Goal: Task Accomplishment & Management: Manage account settings

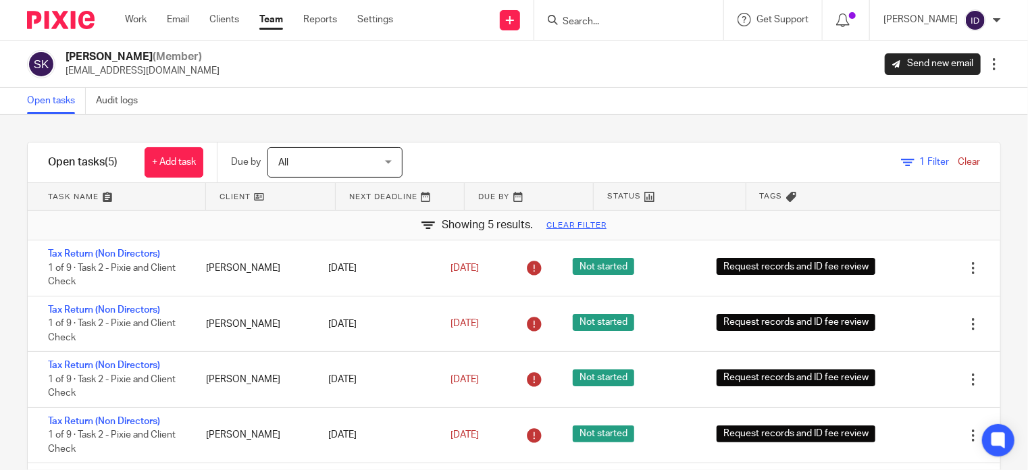
click at [3, 324] on div "Filter tasks Only show tasks matching all of these conditions 1 Client name Is …" at bounding box center [514, 292] width 1028 height 355
click at [918, 167] on div "1 Filter Clear" at bounding box center [940, 162] width 79 height 14
click at [14, 268] on div "Filter tasks Only show tasks matching all of these conditions 1 Client name Is …" at bounding box center [514, 292] width 1028 height 355
click at [559, 221] on link "Clear filter" at bounding box center [577, 225] width 60 height 11
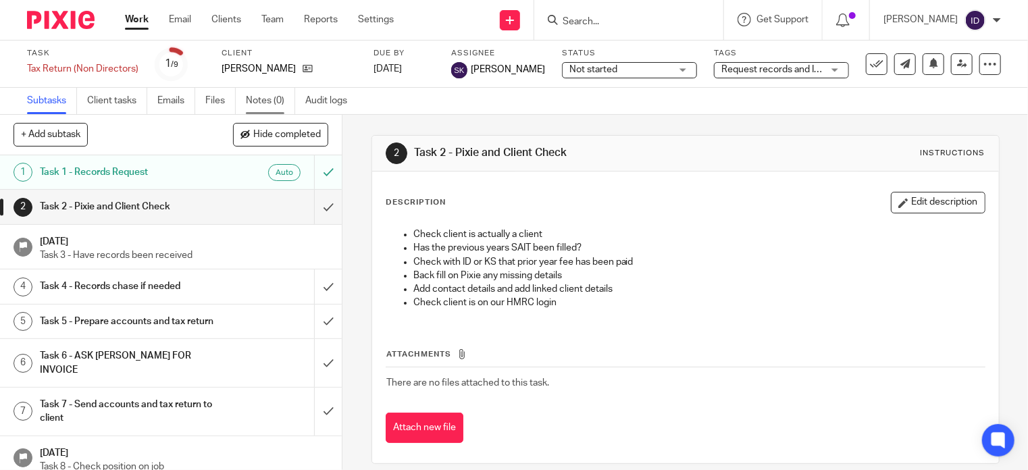
click at [278, 92] on link "Notes (0)" at bounding box center [270, 101] width 49 height 26
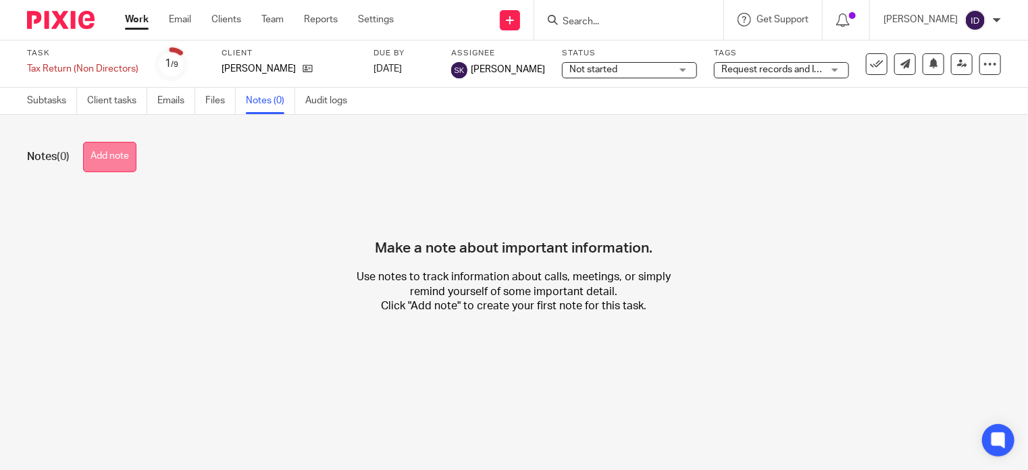
click at [132, 169] on button "Add note" at bounding box center [109, 157] width 53 height 30
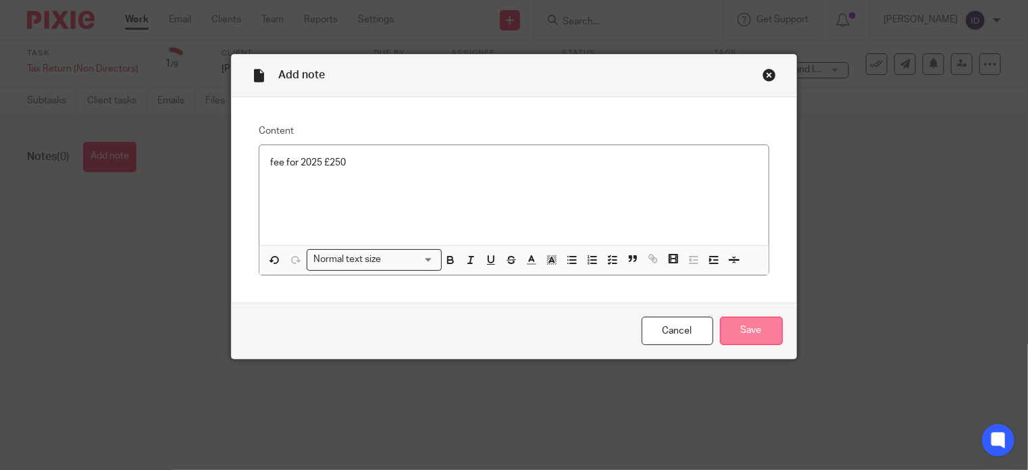
click at [730, 329] on input "Save" at bounding box center [751, 331] width 63 height 29
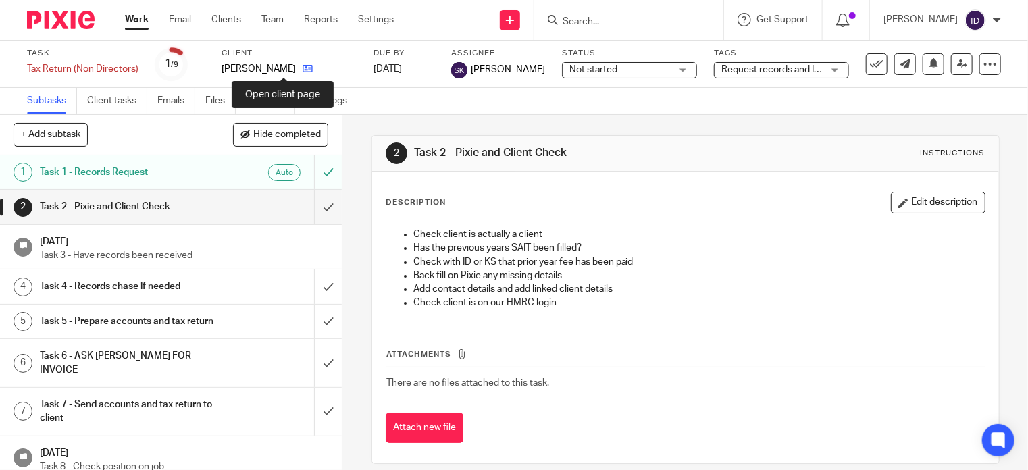
click at [303, 70] on icon at bounding box center [308, 69] width 10 height 10
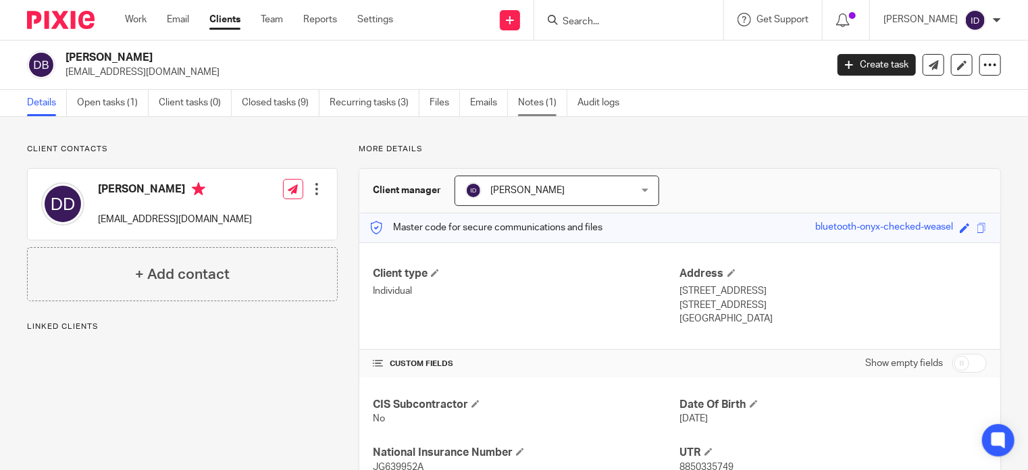
click at [534, 109] on link "Notes (1)" at bounding box center [542, 103] width 49 height 26
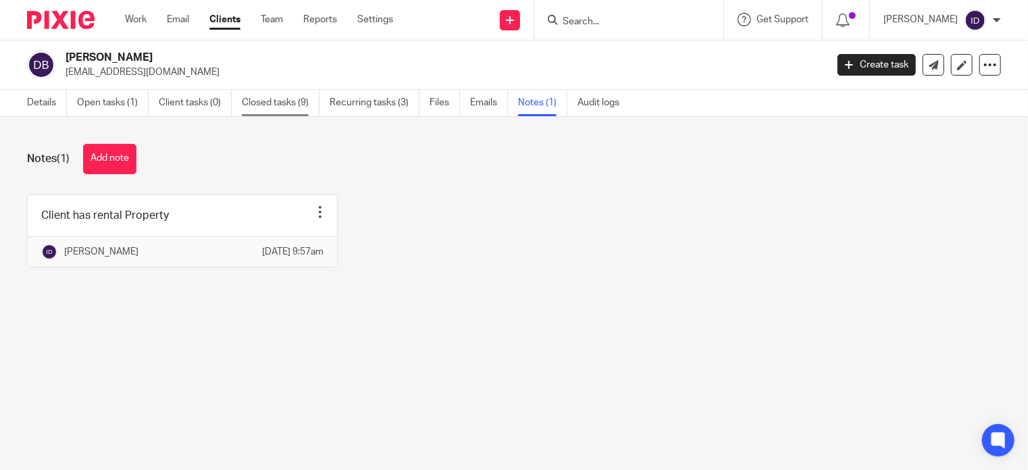
click at [265, 109] on link "Closed tasks (9)" at bounding box center [281, 103] width 78 height 26
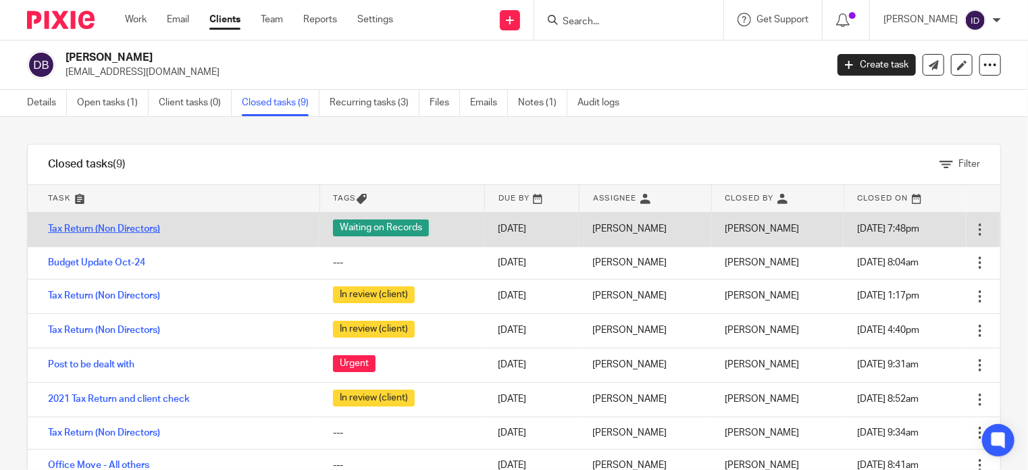
click at [128, 230] on link "Tax Return (Non Directors)" at bounding box center [104, 228] width 112 height 9
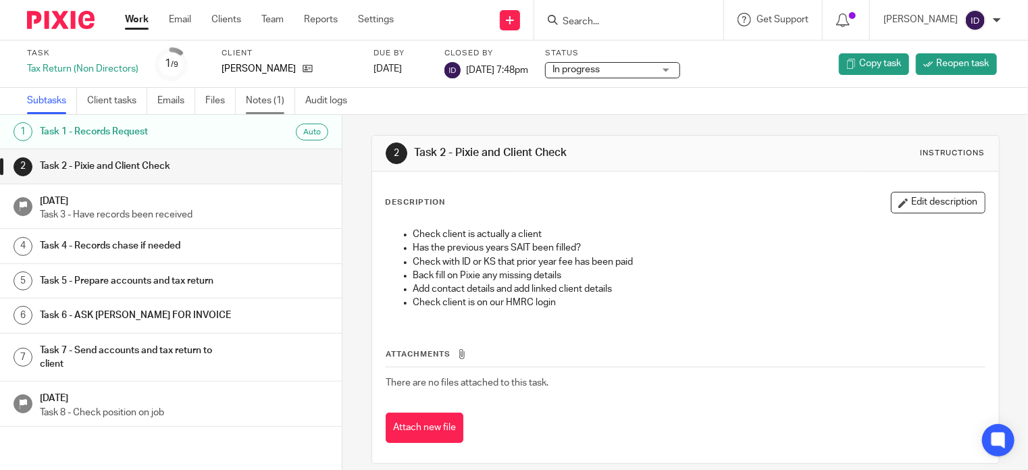
click at [273, 105] on link "Notes (1)" at bounding box center [270, 101] width 49 height 26
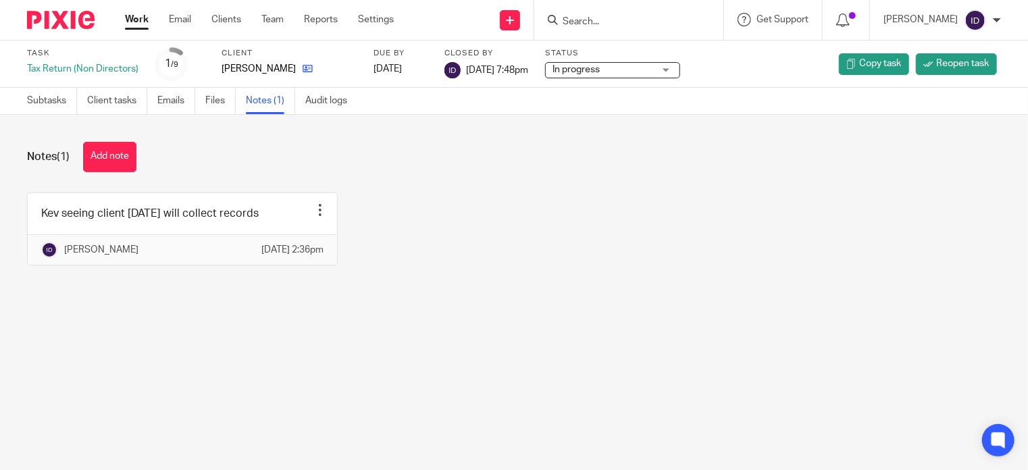
click at [296, 64] on link at bounding box center [304, 69] width 17 height 14
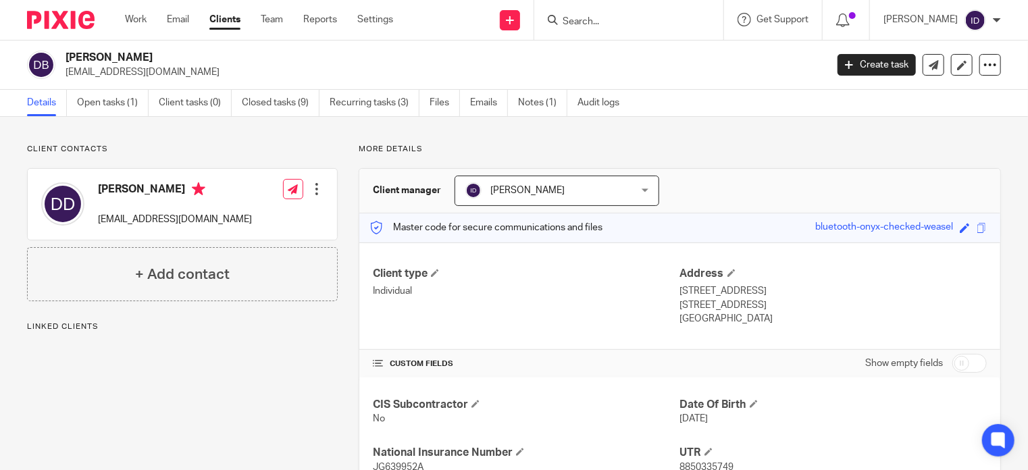
drag, startPoint x: 65, startPoint y: 70, endPoint x: 178, endPoint y: 75, distance: 113.6
click at [178, 75] on div "Daniel Bone stayontrack@hotmail.com" at bounding box center [422, 65] width 791 height 28
copy p "stayontrack@hotmail.com"
click at [262, 451] on div "Client contacts Daniel Done stayontrack@hotmail.com Edit contact Create client …" at bounding box center [172, 368] width 332 height 449
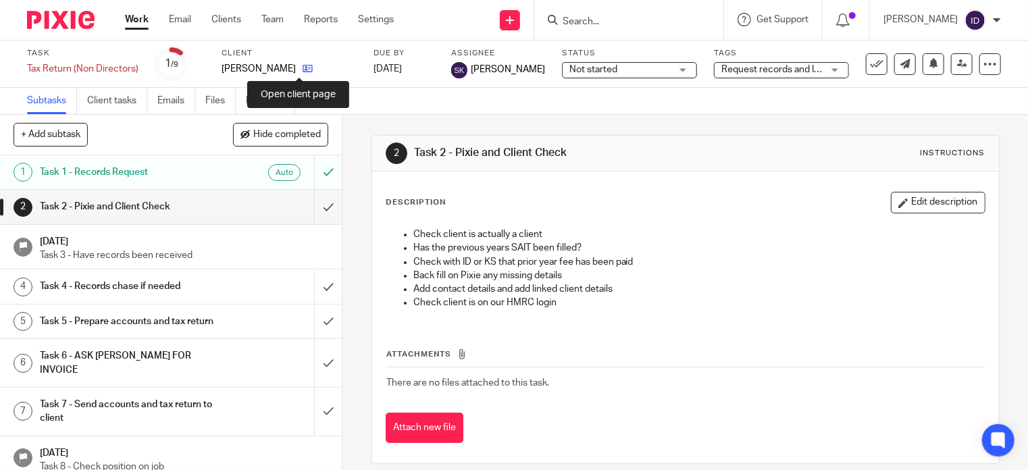
click at [303, 72] on icon at bounding box center [308, 69] width 10 height 10
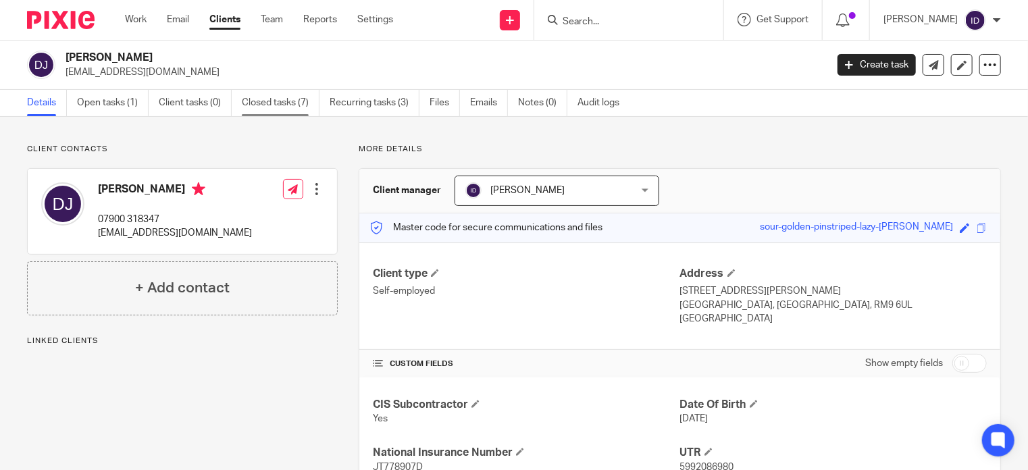
click at [270, 114] on link "Closed tasks (7)" at bounding box center [281, 103] width 78 height 26
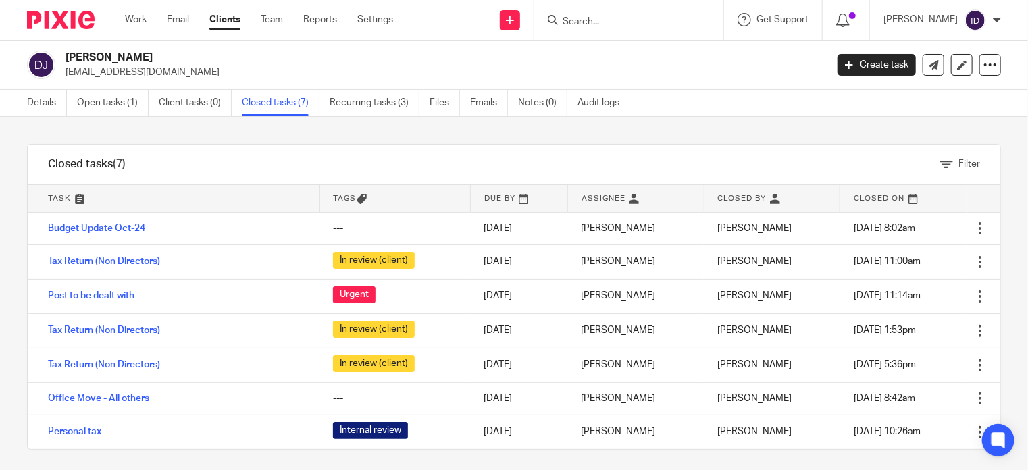
drag, startPoint x: 64, startPoint y: 73, endPoint x: 203, endPoint y: 69, distance: 139.3
click at [203, 69] on div "[PERSON_NAME] [EMAIL_ADDRESS][DOMAIN_NAME]" at bounding box center [422, 65] width 791 height 28
copy p "[EMAIL_ADDRESS][DOMAIN_NAME]"
click at [300, 141] on div "Filter tasks Only show tasks matching all of these conditions 1 Task name Is Is…" at bounding box center [514, 293] width 1028 height 353
click at [36, 105] on link "Details" at bounding box center [47, 103] width 40 height 26
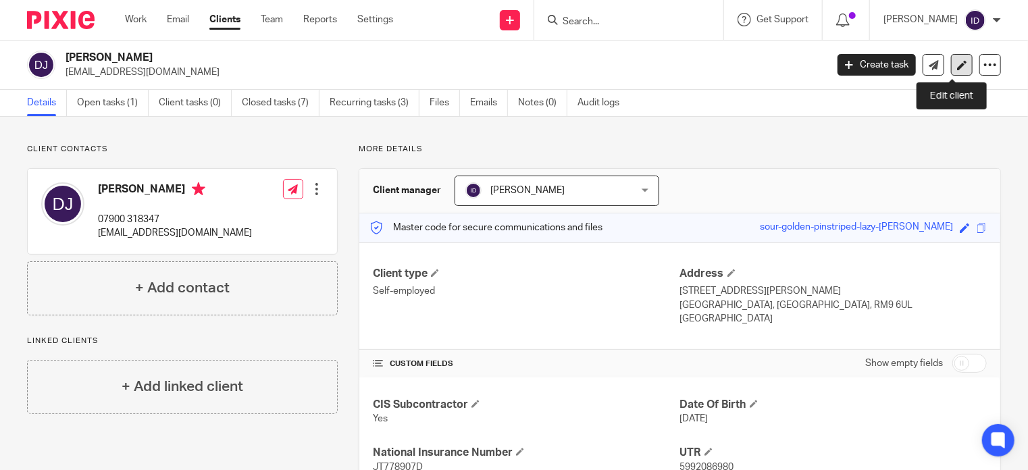
click at [952, 70] on link at bounding box center [962, 65] width 22 height 22
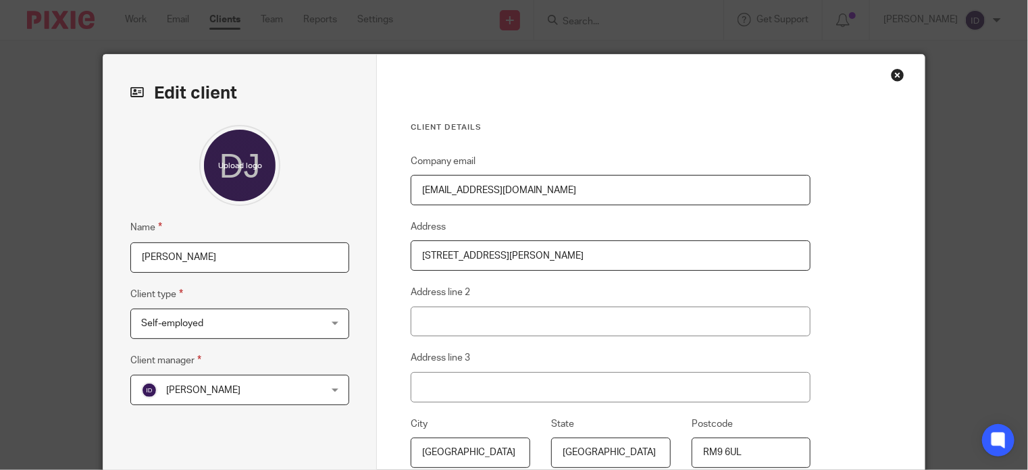
click at [223, 262] on input "[PERSON_NAME]" at bounding box center [239, 258] width 219 height 30
type input "[PERSON_NAME] - NLA"
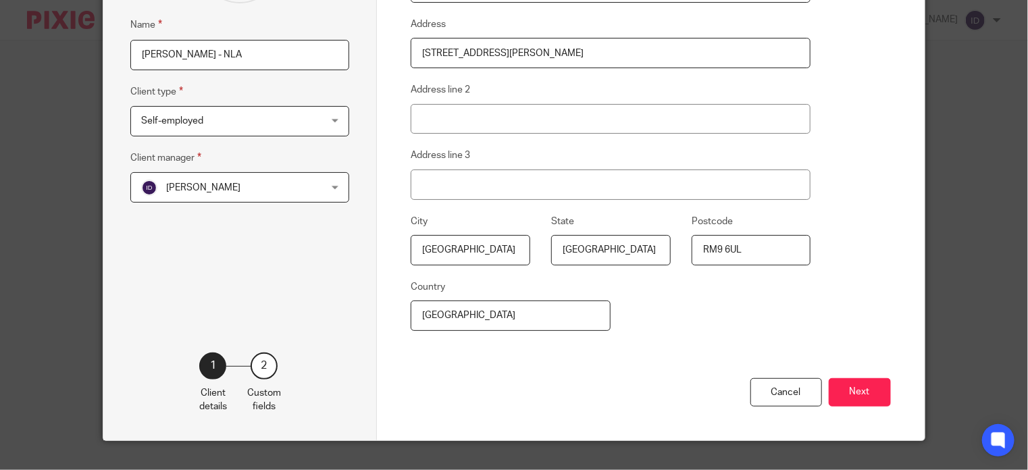
scroll to position [210, 0]
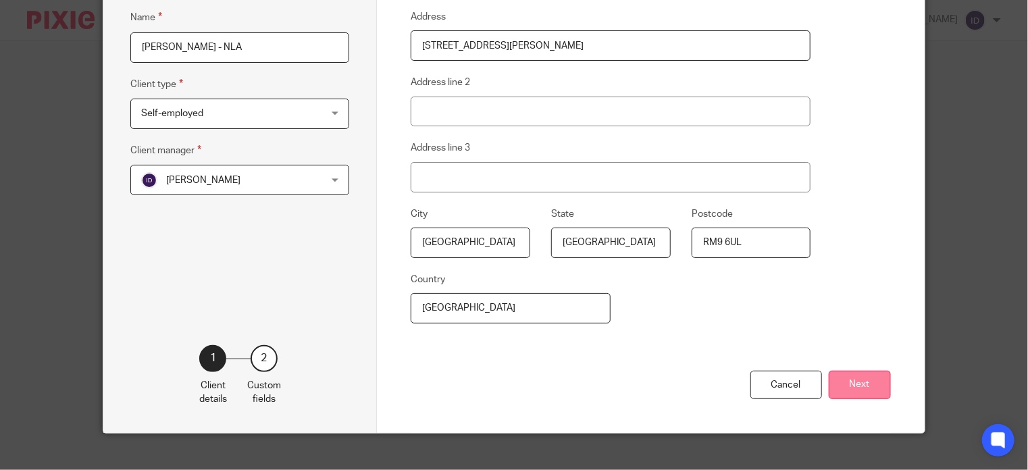
click at [862, 392] on button "Next" at bounding box center [860, 385] width 62 height 29
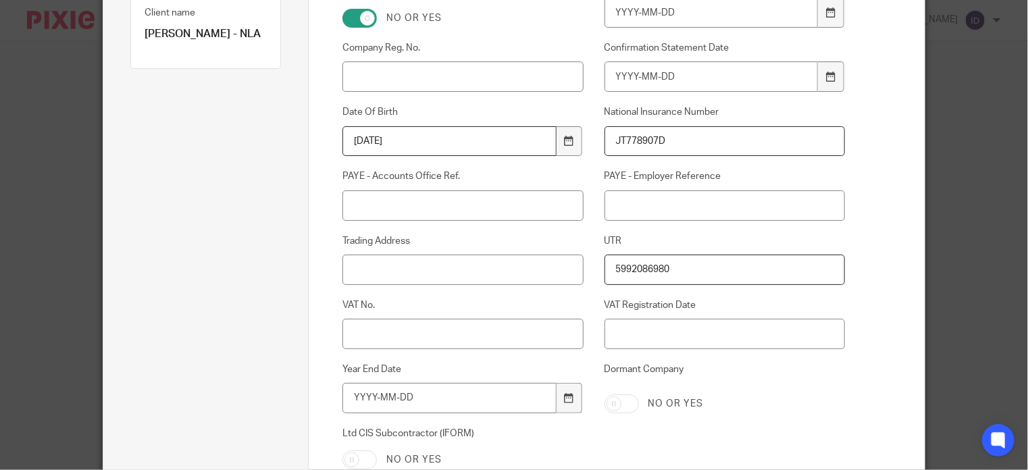
click at [895, 346] on div "Custom fields CIS Subcontractor No or yes Company Incorporated On Company Reg. …" at bounding box center [617, 212] width 616 height 735
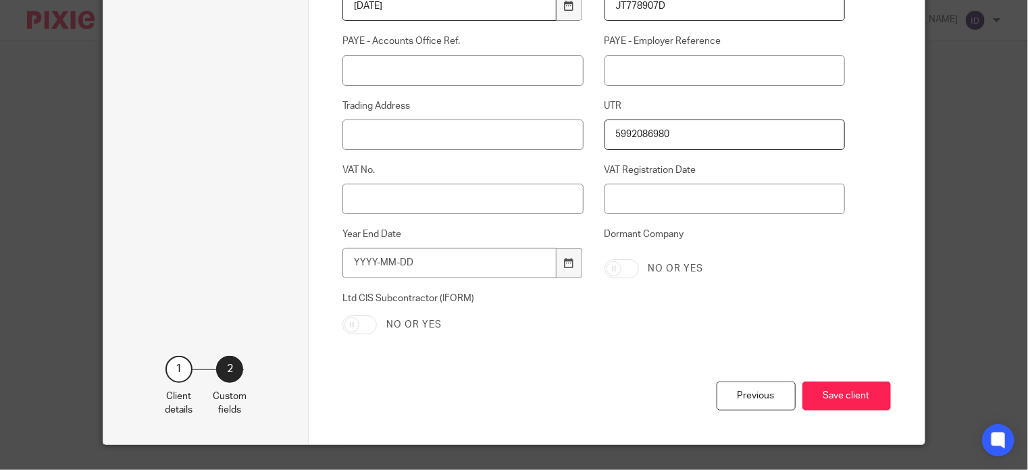
scroll to position [374, 0]
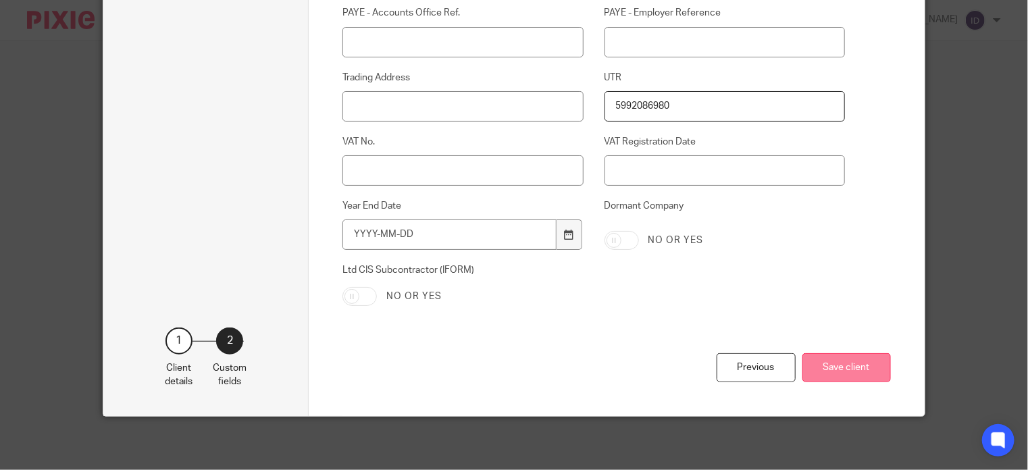
click at [871, 362] on button "Save client" at bounding box center [847, 367] width 89 height 29
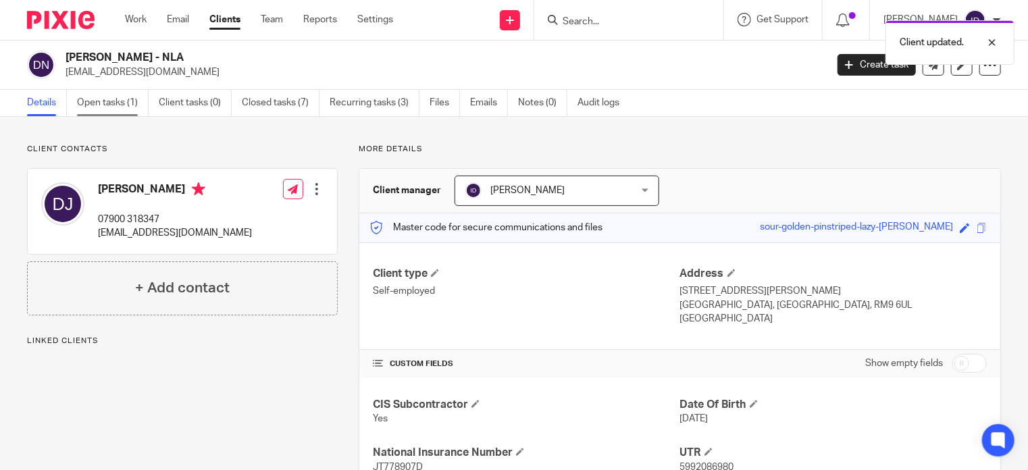
click at [108, 111] on link "Open tasks (1)" at bounding box center [113, 103] width 72 height 26
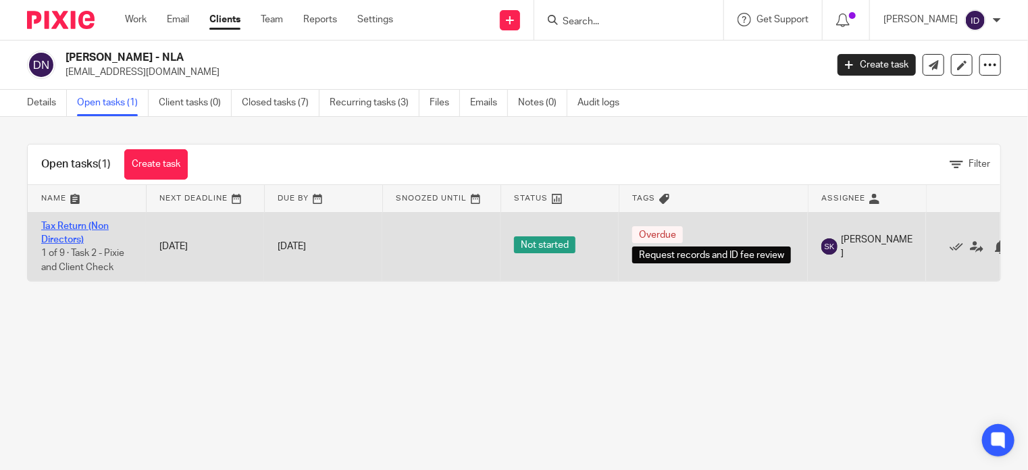
click at [78, 234] on link "Tax Return (Non Directors)" at bounding box center [75, 233] width 68 height 23
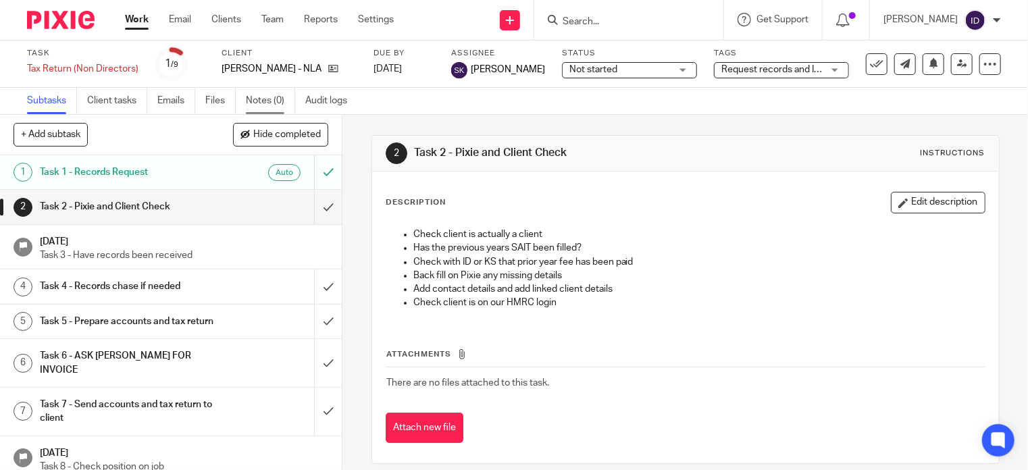
click at [270, 107] on link "Notes (0)" at bounding box center [270, 101] width 49 height 26
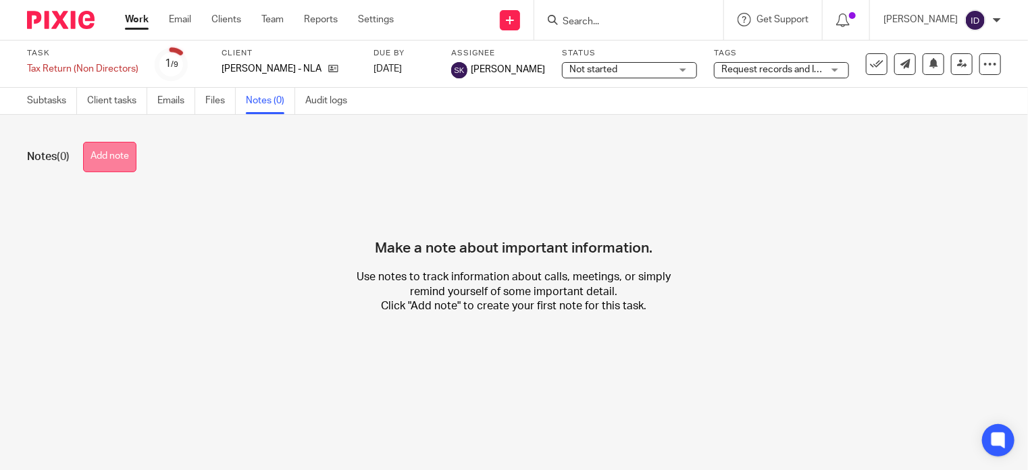
click at [120, 162] on button "Add note" at bounding box center [109, 157] width 53 height 30
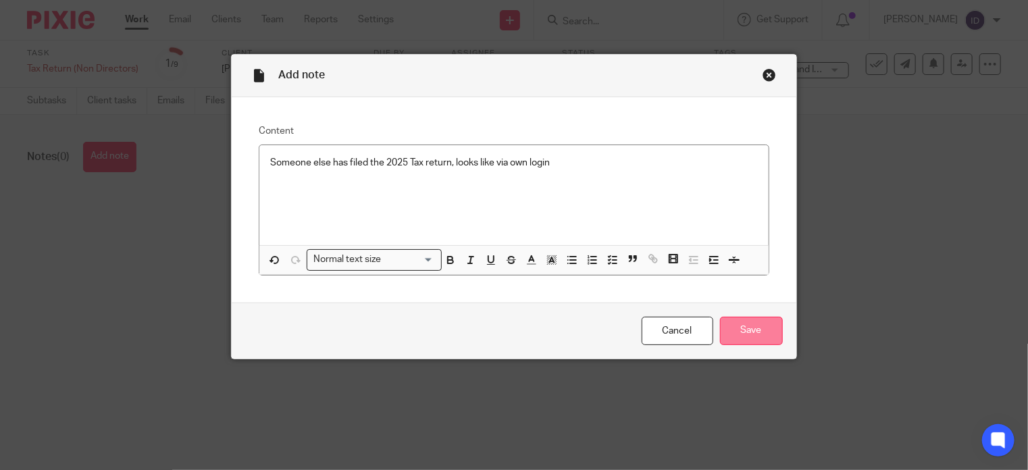
click at [731, 324] on input "Save" at bounding box center [751, 331] width 63 height 29
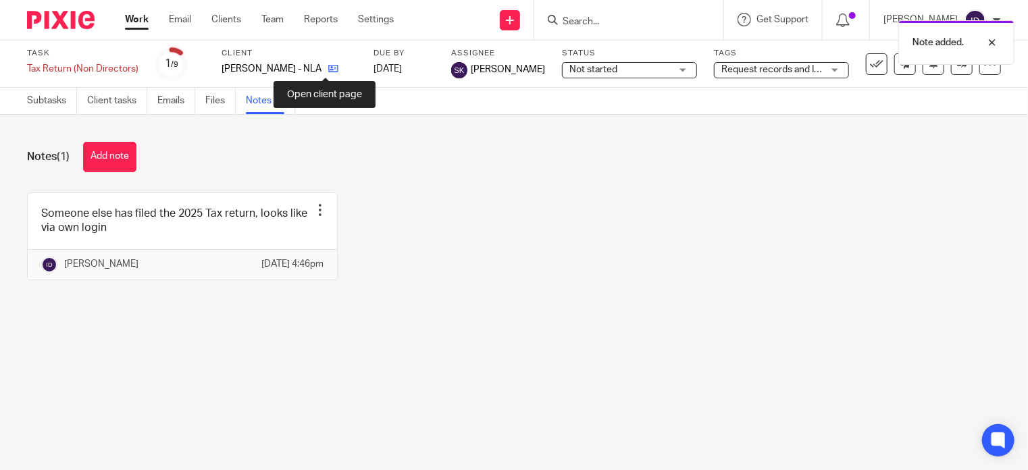
click at [328, 68] on icon at bounding box center [333, 69] width 10 height 10
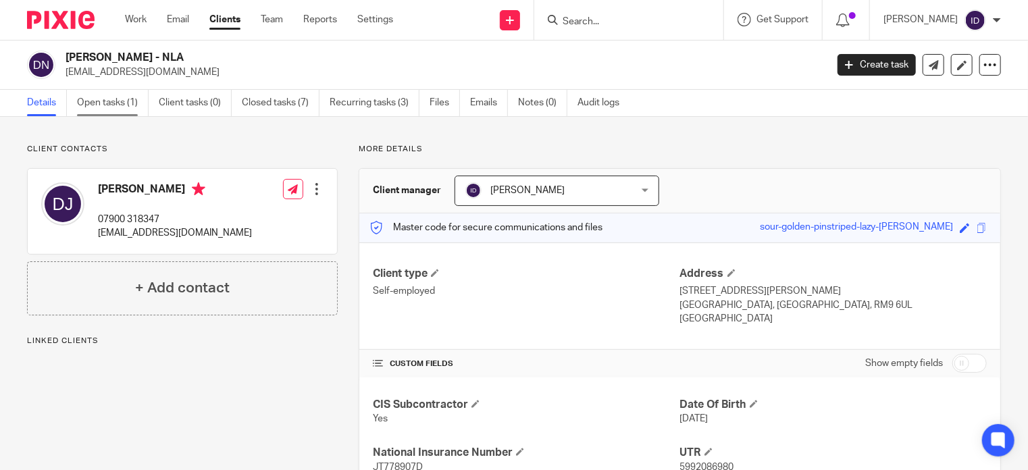
click at [114, 109] on link "Open tasks (1)" at bounding box center [113, 103] width 72 height 26
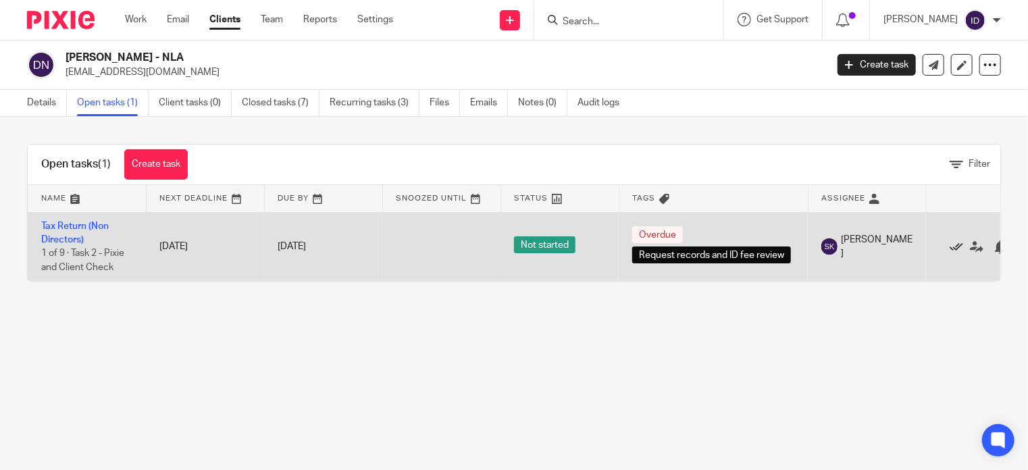
click at [954, 241] on icon at bounding box center [957, 248] width 14 height 14
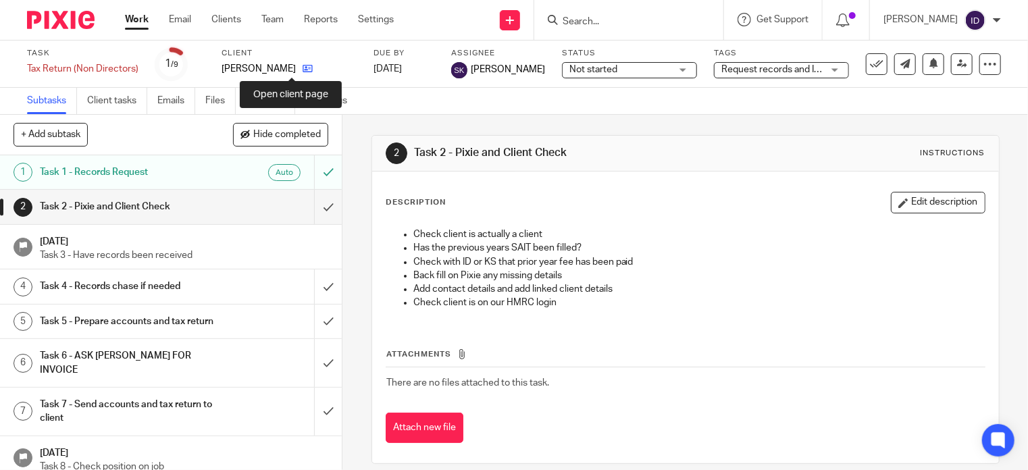
click at [303, 70] on icon at bounding box center [308, 69] width 10 height 10
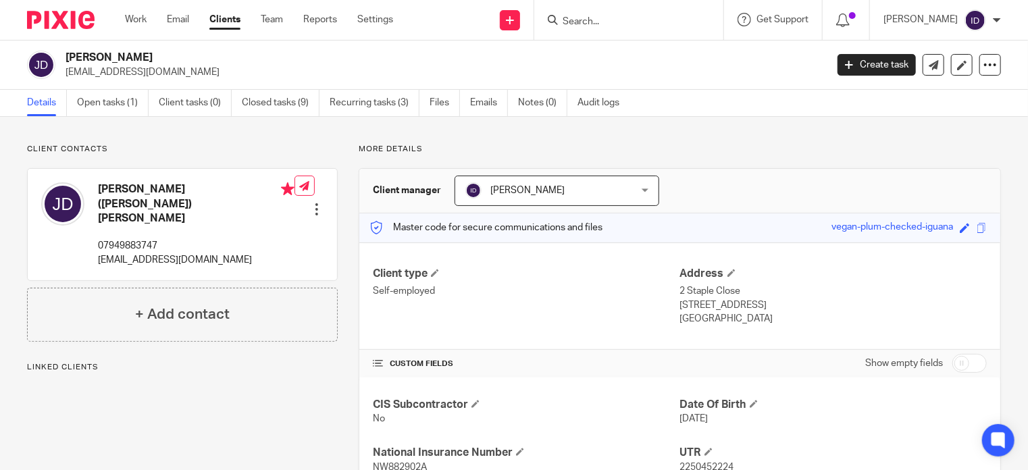
click at [305, 367] on div "Client contacts [PERSON_NAME] ([PERSON_NAME]) [PERSON_NAME] 07949883747 [EMAIL_…" at bounding box center [172, 368] width 332 height 449
click at [264, 110] on link "Closed tasks (9)" at bounding box center [281, 103] width 78 height 26
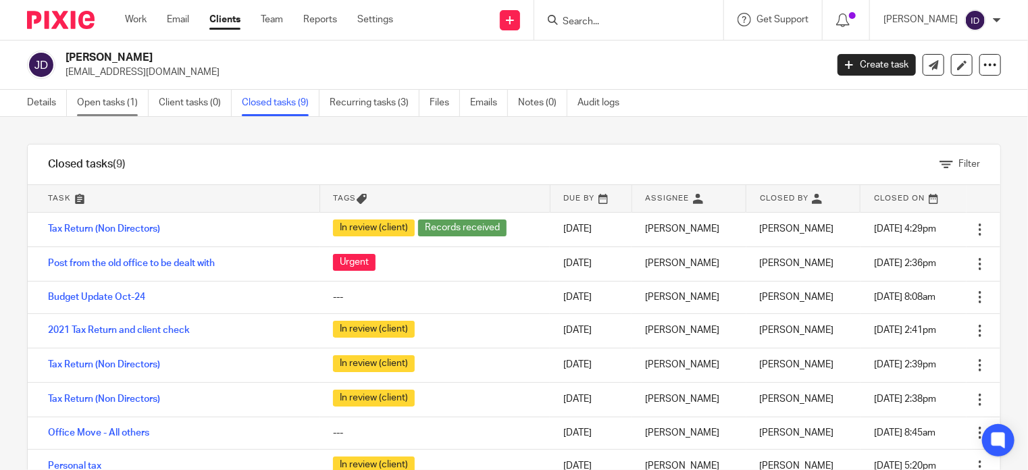
click at [88, 103] on link "Open tasks (1)" at bounding box center [113, 103] width 72 height 26
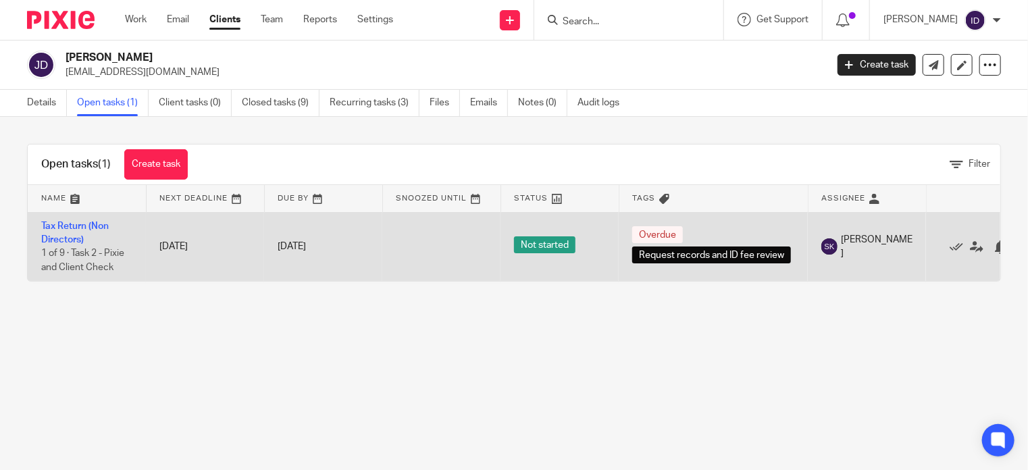
click at [64, 232] on td "Tax Return (Non Directors) 1 of 9 · Task 2 - Pixie and Client Check" at bounding box center [87, 246] width 118 height 69
click at [70, 240] on link "Tax Return (Non Directors)" at bounding box center [75, 233] width 68 height 23
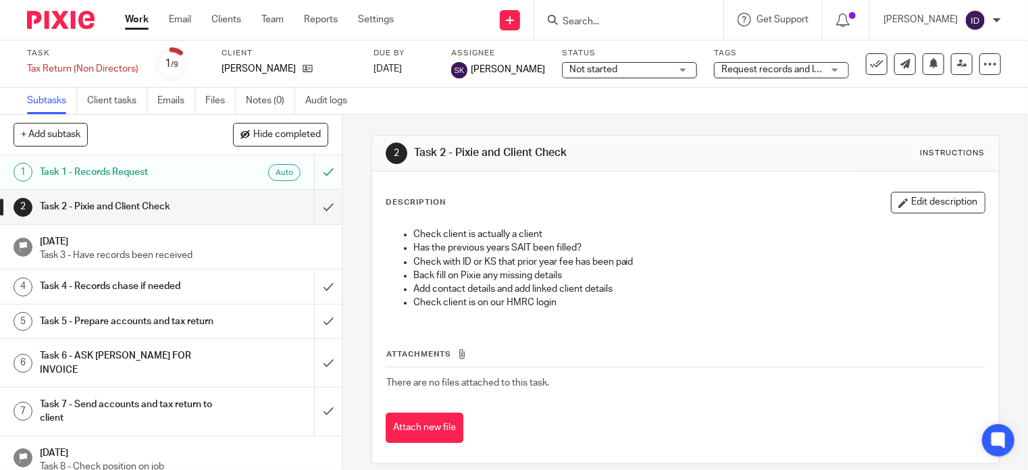
click at [611, 67] on span "Not started" at bounding box center [620, 70] width 101 height 14
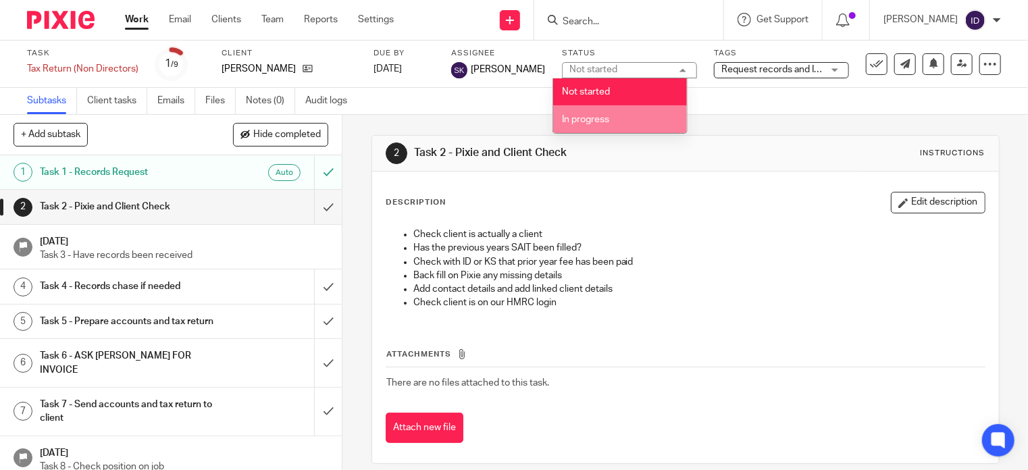
click at [740, 68] on span "Request records and ID fee review" at bounding box center [794, 69] width 145 height 9
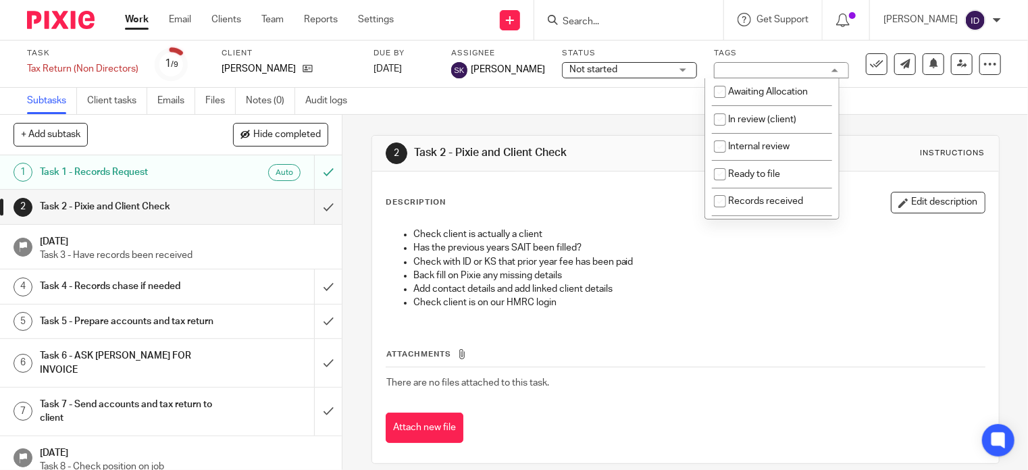
click at [740, 68] on div "Request records and ID fee review" at bounding box center [781, 70] width 135 height 16
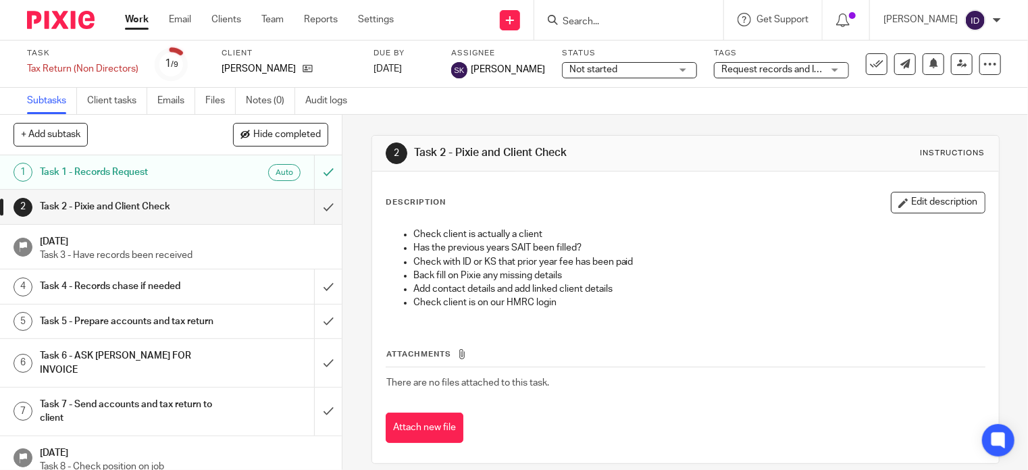
click at [740, 68] on span "Request records and ID fee review" at bounding box center [794, 69] width 145 height 9
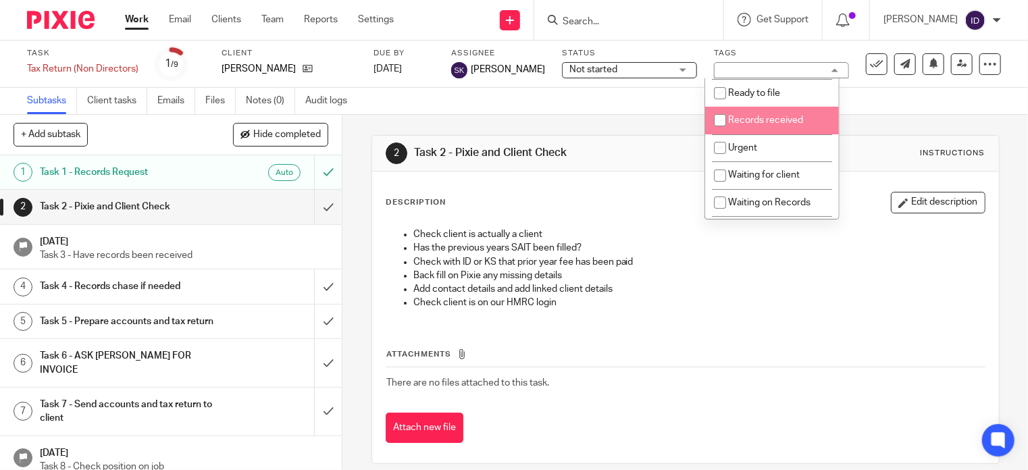
scroll to position [108, 0]
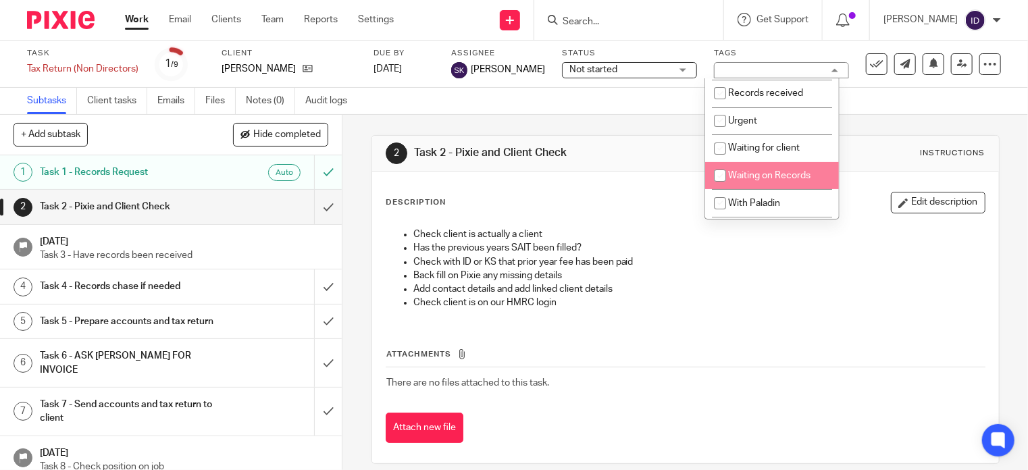
click at [716, 175] on input "checkbox" at bounding box center [720, 176] width 26 height 26
checkbox input "true"
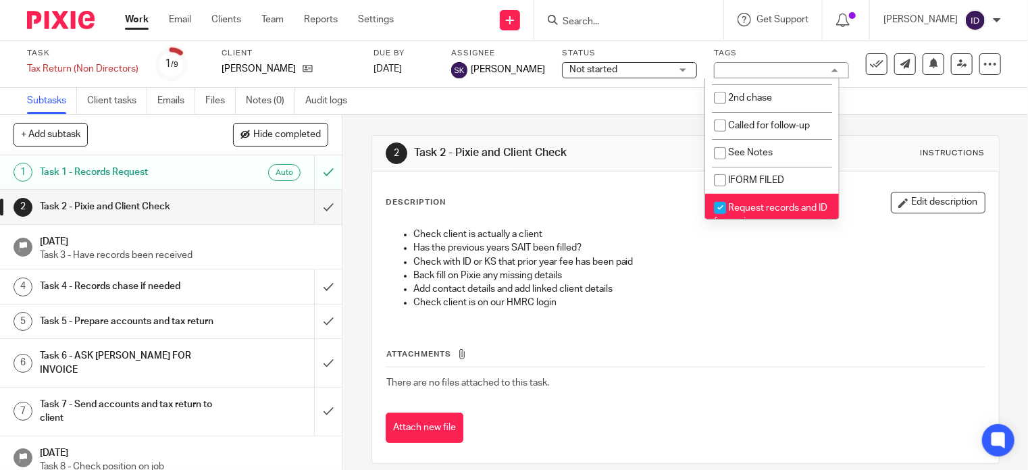
scroll to position [427, 0]
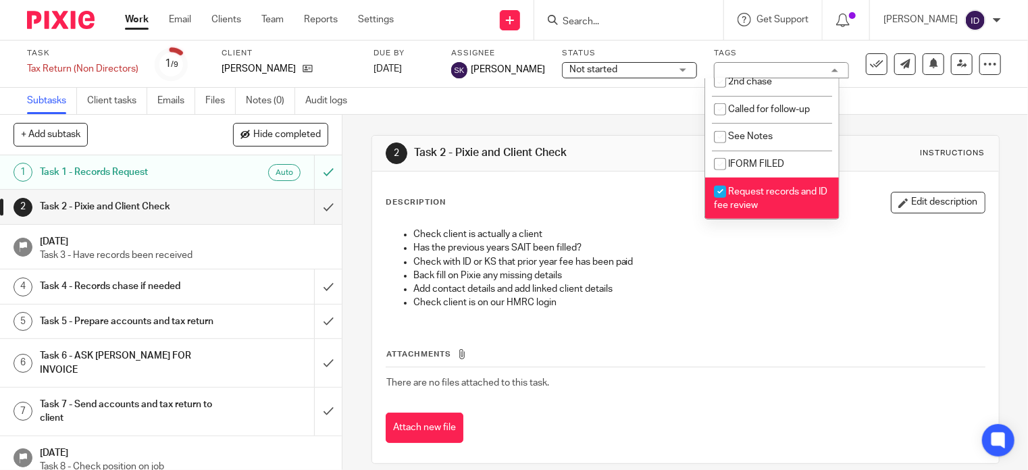
click at [720, 189] on input "checkbox" at bounding box center [720, 192] width 26 height 26
checkbox input "false"
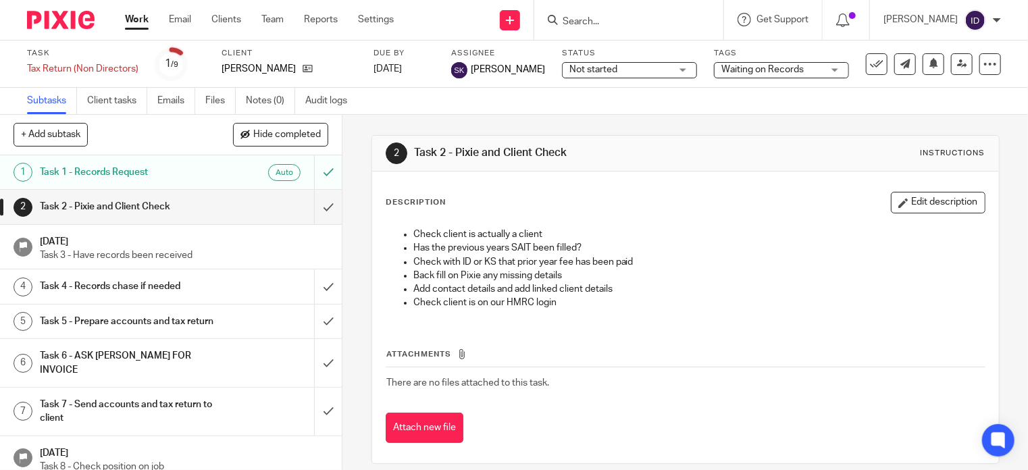
click at [541, 107] on div "Subtasks Client tasks Emails Files Notes (0) Audit logs" at bounding box center [514, 101] width 1028 height 27
click at [296, 74] on link at bounding box center [304, 69] width 17 height 14
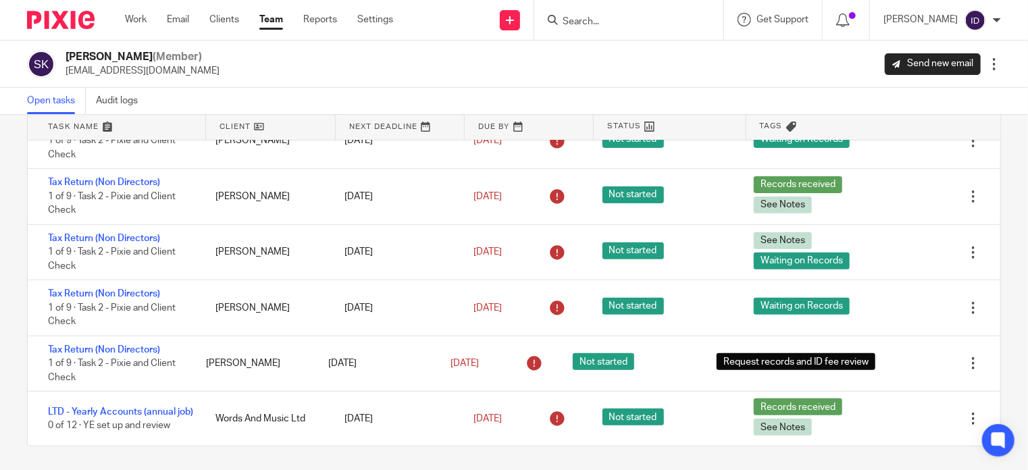
scroll to position [73, 0]
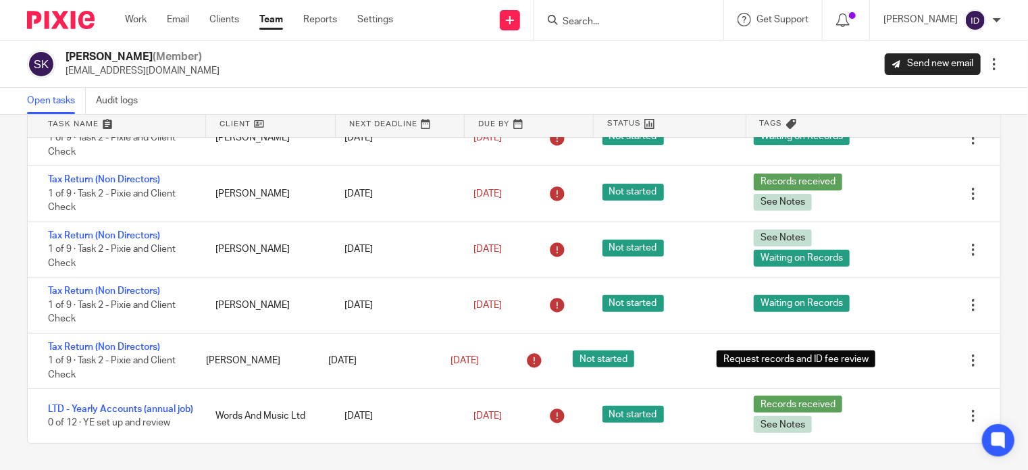
click at [270, 30] on div "Work Email Clients Team Reports Settings Work Email Clients Team Reports Settin…" at bounding box center [262, 20] width 302 height 40
click at [276, 21] on link "Team" at bounding box center [271, 20] width 24 height 14
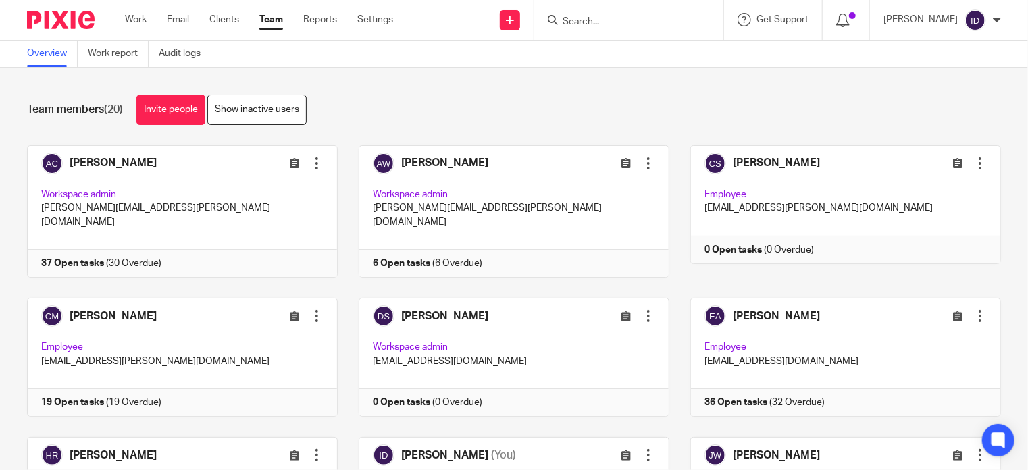
click at [480, 99] on div "Team members (20) Invite people Show inactive users" at bounding box center [514, 110] width 974 height 30
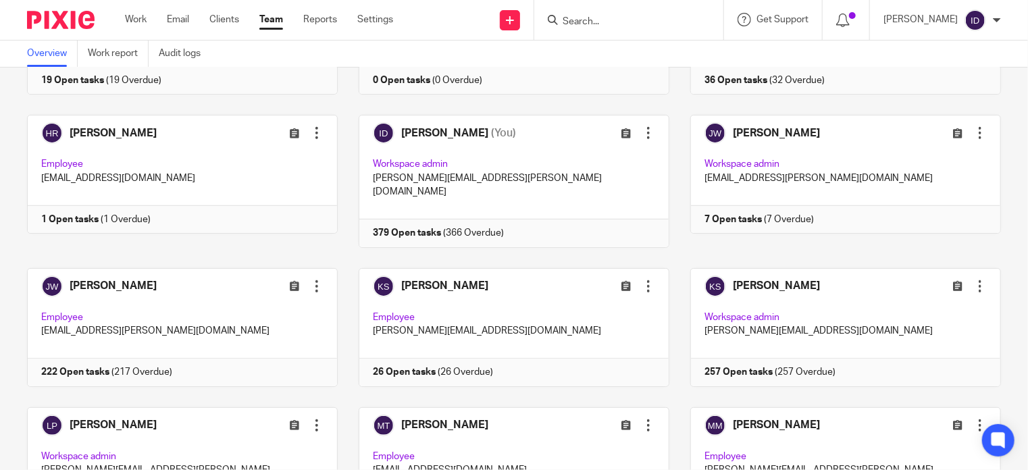
scroll to position [295, 0]
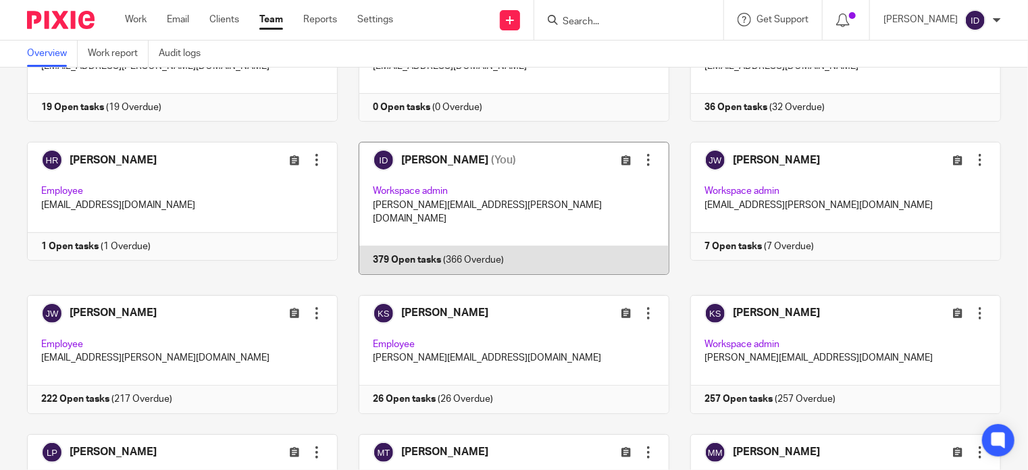
click at [405, 230] on link at bounding box center [504, 208] width 332 height 132
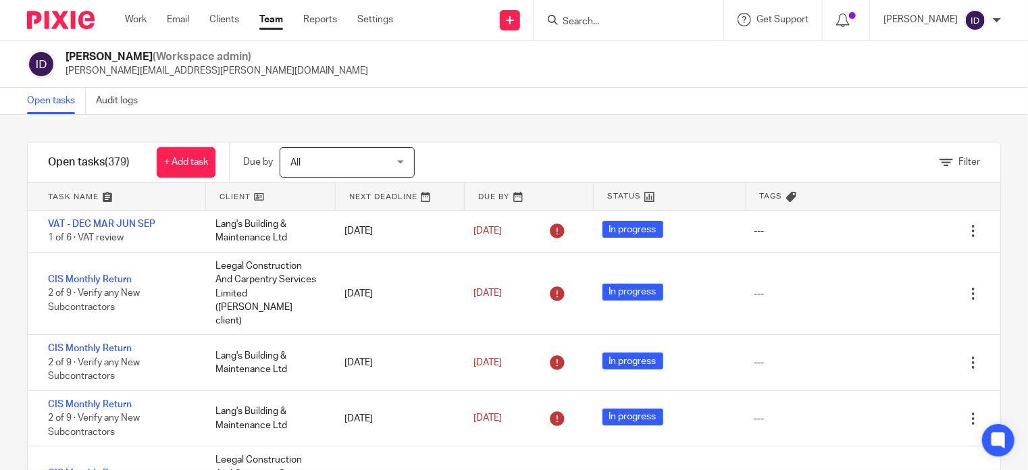
click at [948, 156] on div "Filter" at bounding box center [960, 162] width 41 height 14
click at [959, 162] on span "Filter" at bounding box center [970, 161] width 22 height 9
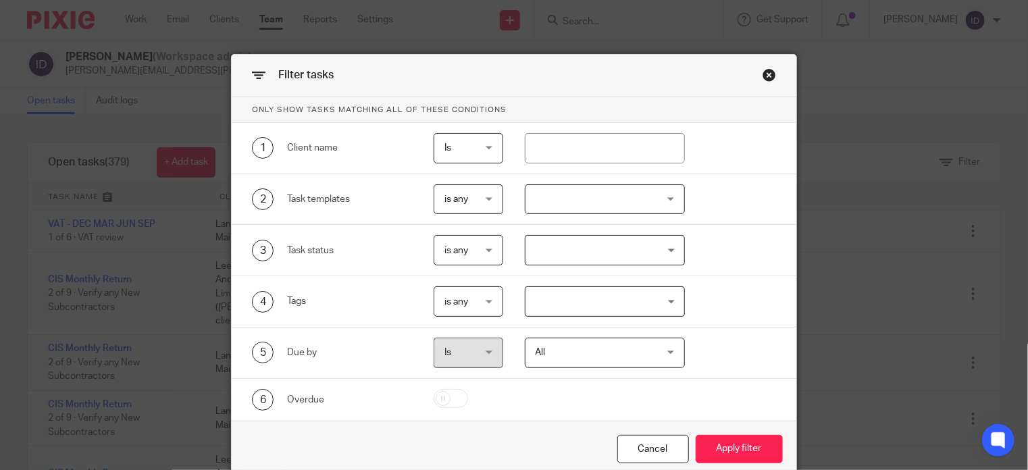
click at [557, 190] on div at bounding box center [605, 199] width 161 height 30
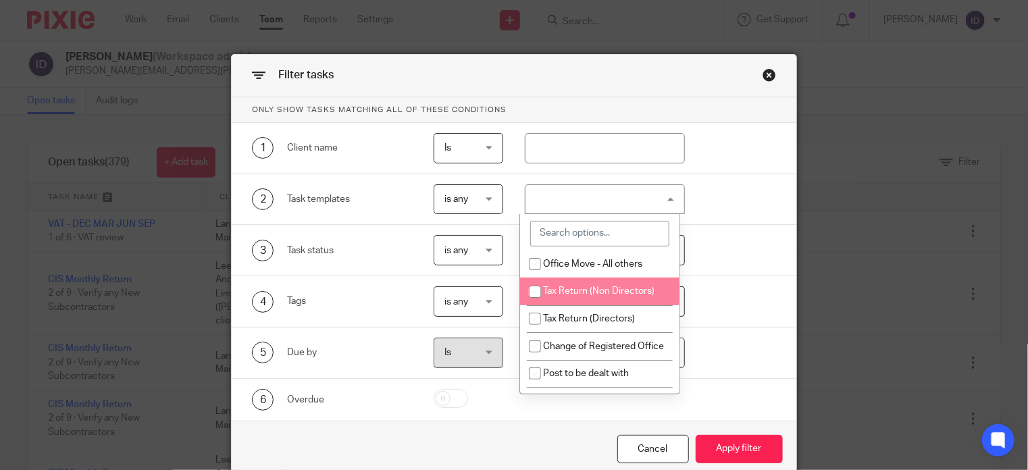
scroll to position [1114, 0]
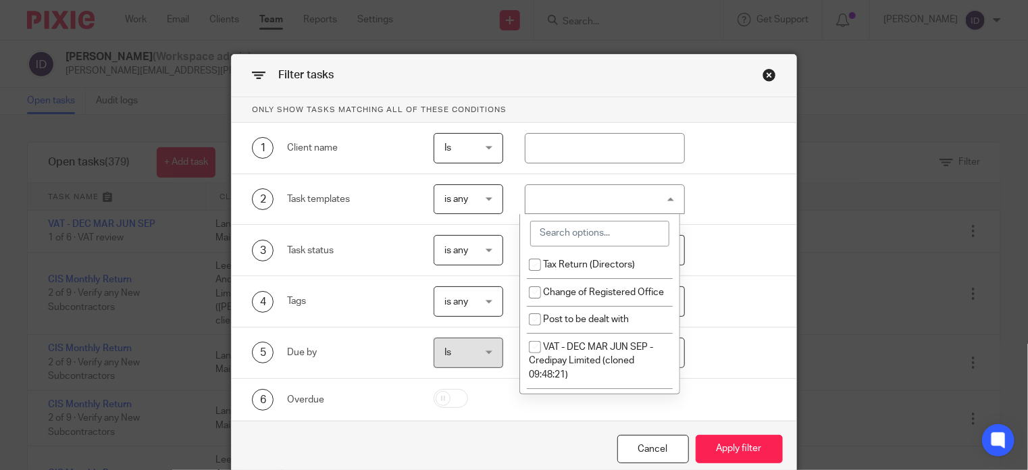
click at [533, 251] on input "checkbox" at bounding box center [535, 238] width 26 height 26
checkbox input "true"
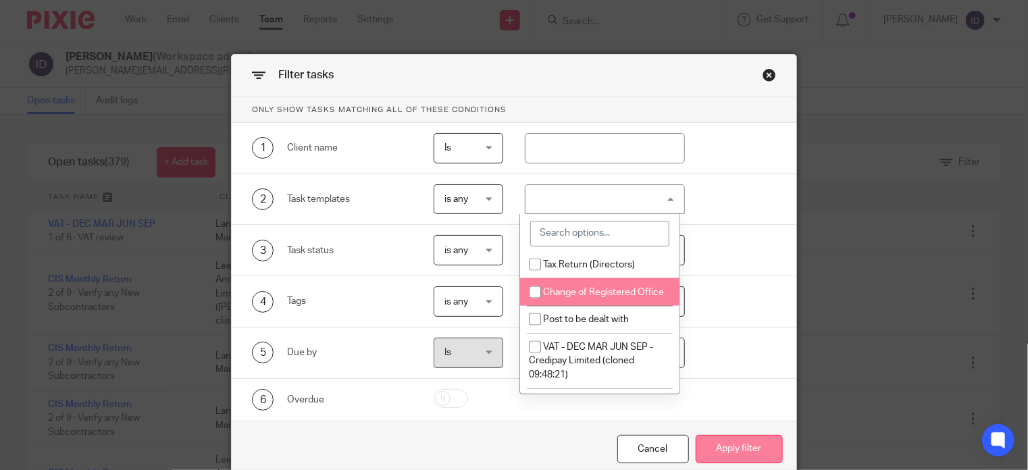
click at [717, 448] on button "Apply filter" at bounding box center [739, 449] width 87 height 29
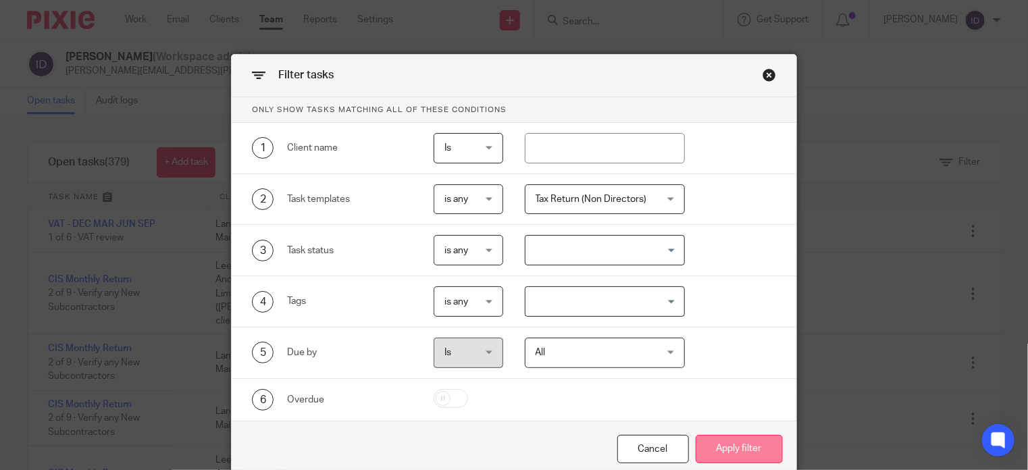
click at [747, 445] on button "Apply filter" at bounding box center [739, 449] width 87 height 29
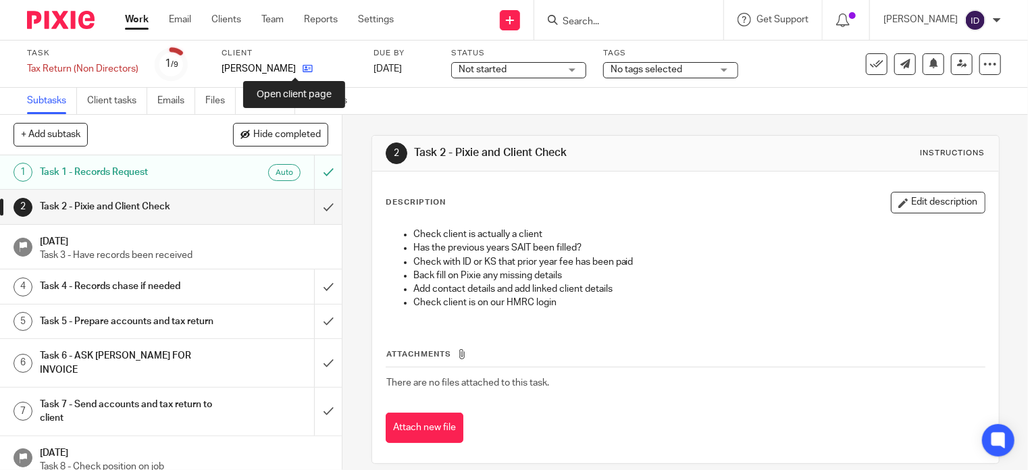
click at [303, 64] on icon at bounding box center [308, 69] width 10 height 10
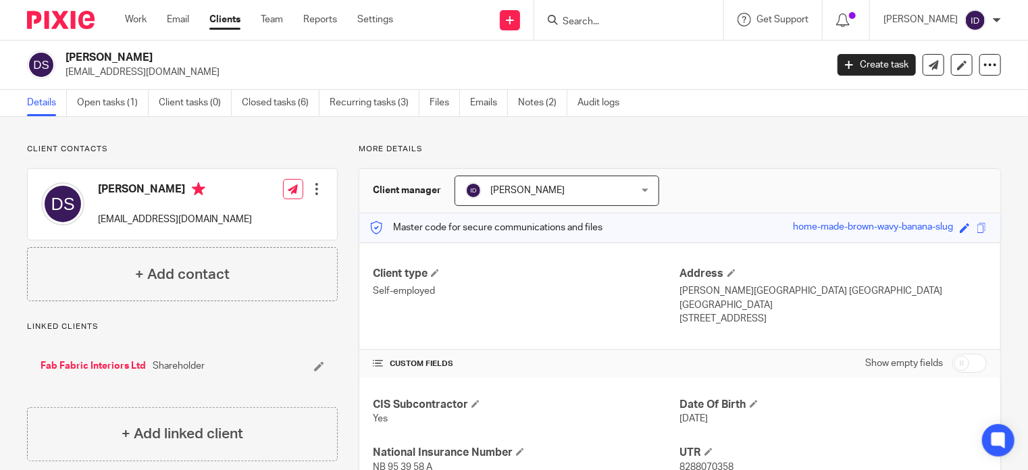
drag, startPoint x: 65, startPoint y: 72, endPoint x: 184, endPoint y: 80, distance: 119.3
click at [184, 80] on div "Daniel Scarlett danielscarlett@icloud.com Create task Update from Companies Hou…" at bounding box center [514, 65] width 1028 height 49
copy p "danielscarlett@icloud.com"
click at [538, 96] on link "Notes (2)" at bounding box center [542, 103] width 49 height 26
